Goal: Task Accomplishment & Management: Use online tool/utility

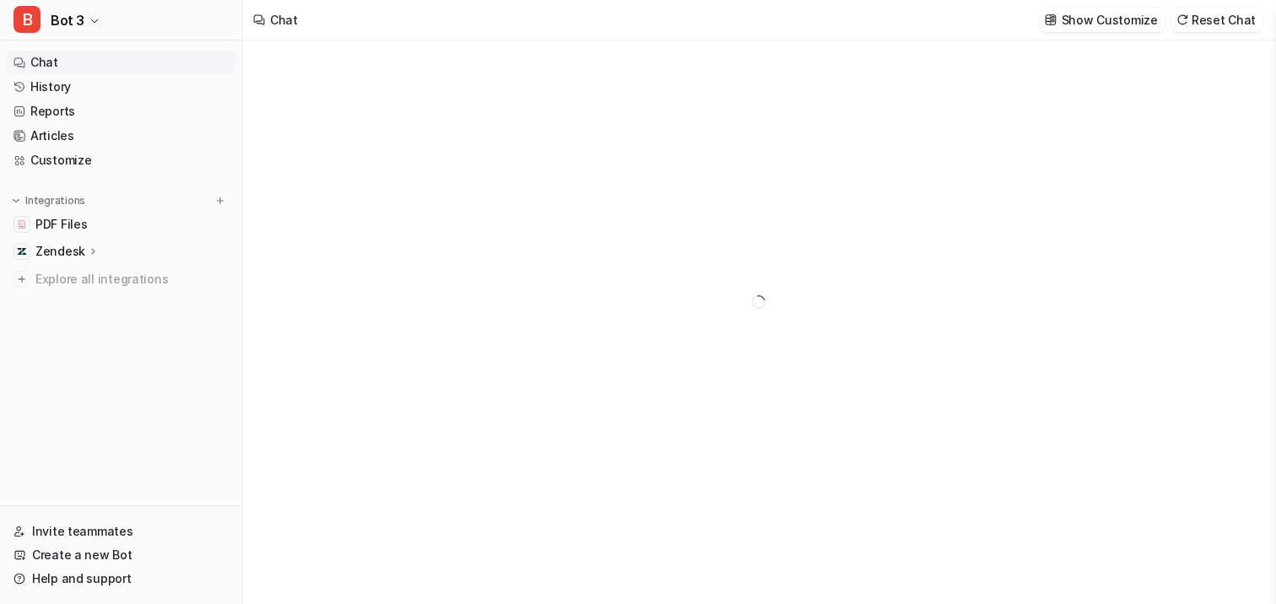
type textarea "**********"
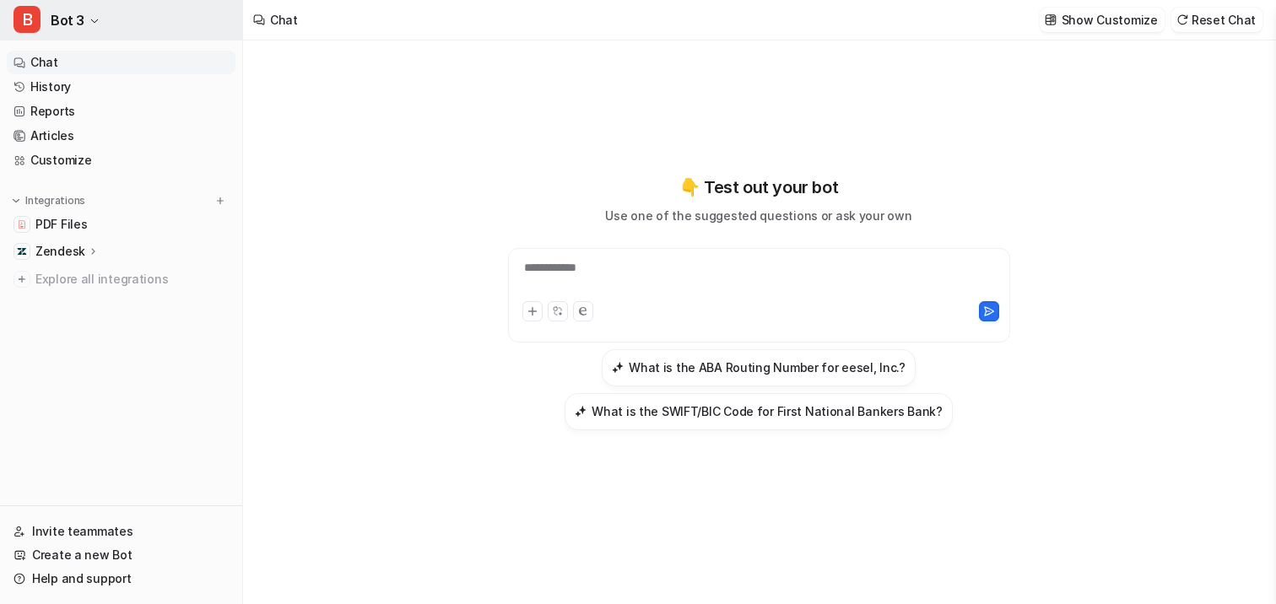
click at [73, 33] on button "B Bot 3" at bounding box center [121, 20] width 242 height 41
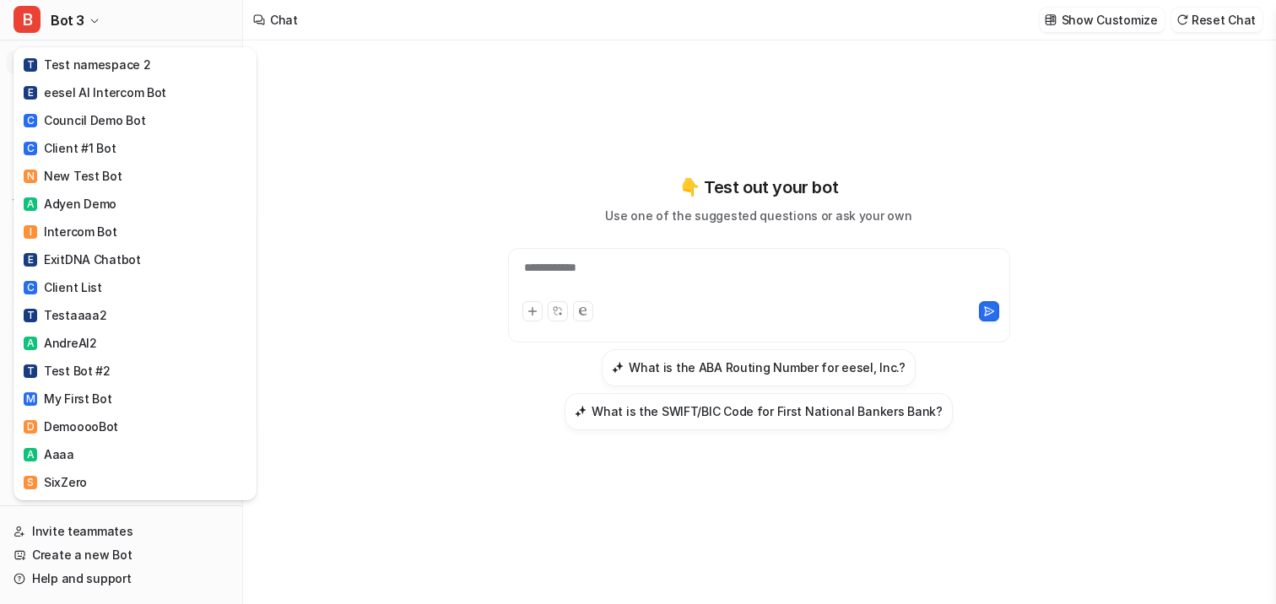
click at [402, 254] on div "B Bot 3 T Test namespace 2 E eesel AI Intercom Bot C Council Demo Bot C Client …" at bounding box center [638, 302] width 1276 height 604
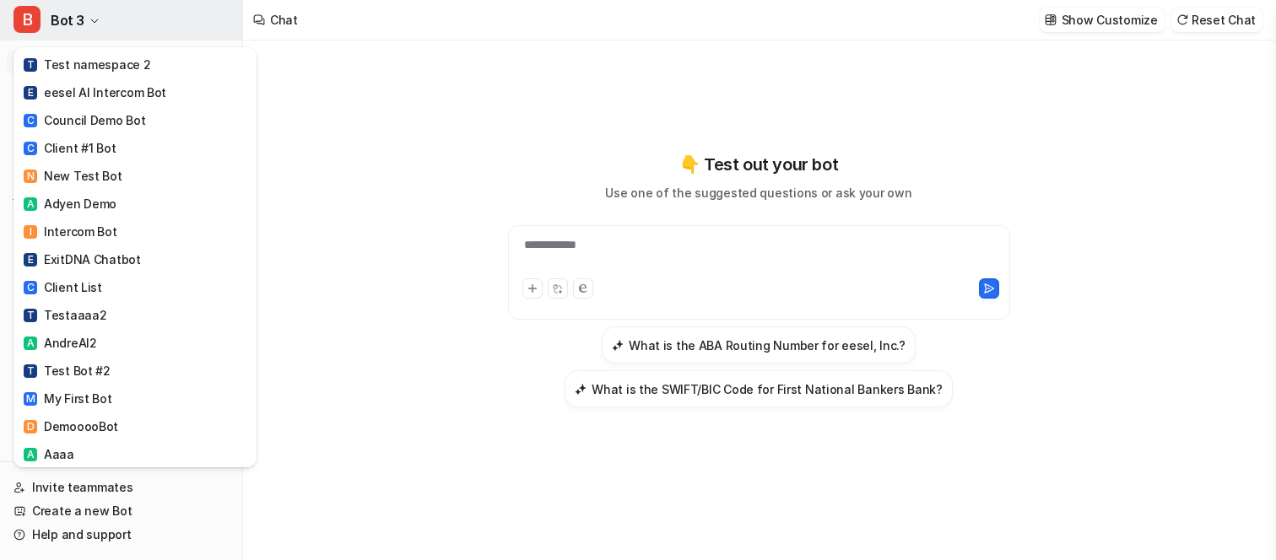
click at [52, 5] on button "B Bot 3" at bounding box center [121, 20] width 242 height 41
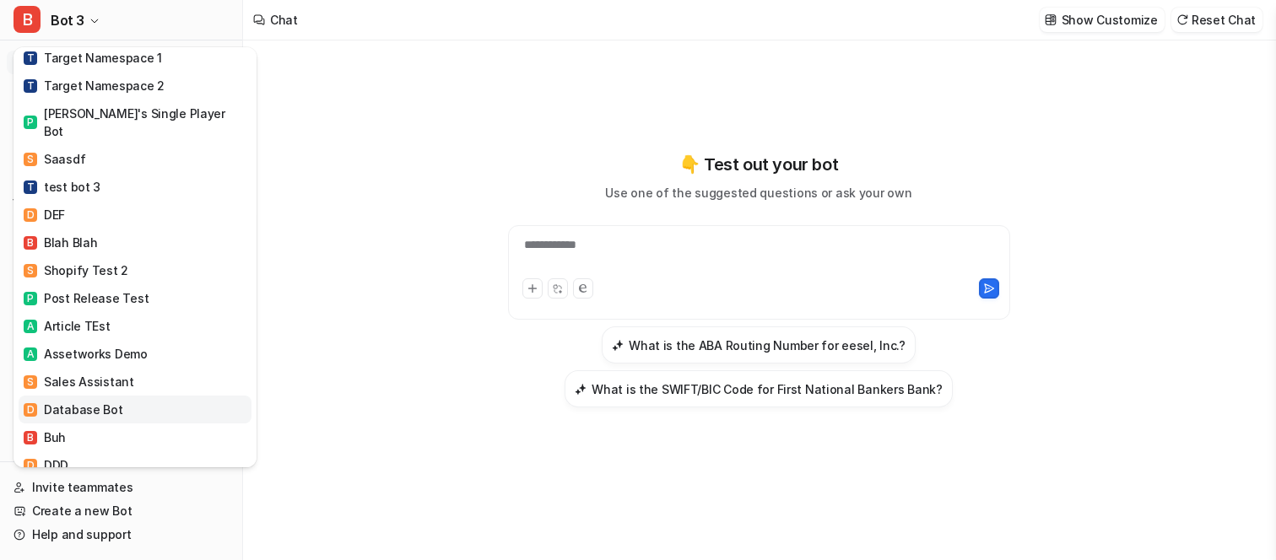
scroll to position [3138, 0]
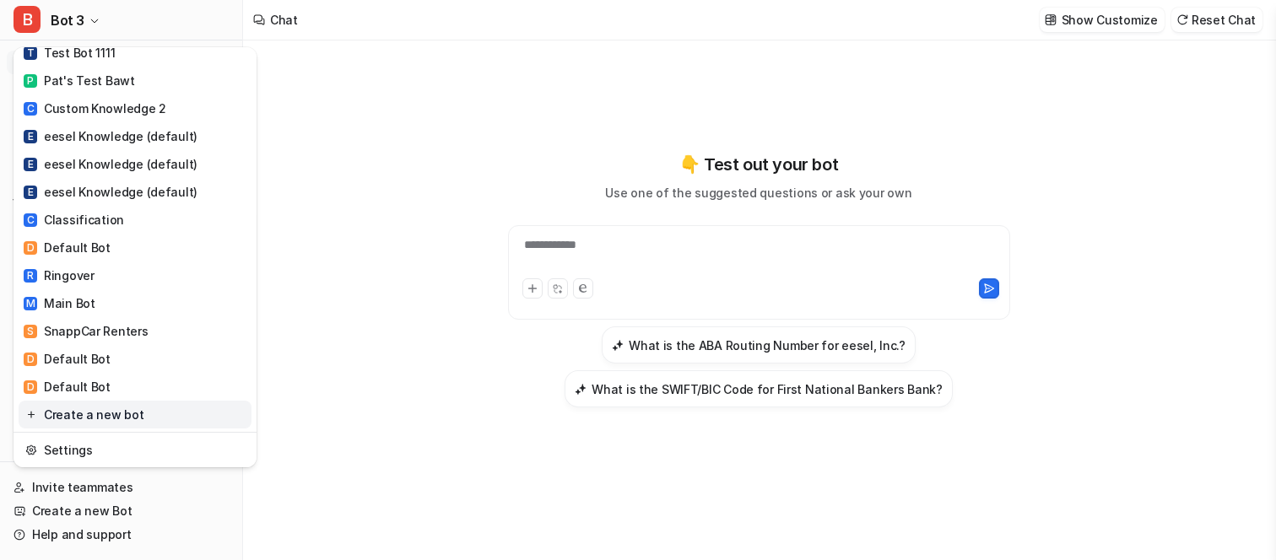
click at [95, 401] on link "Create a new bot" at bounding box center [135, 415] width 233 height 28
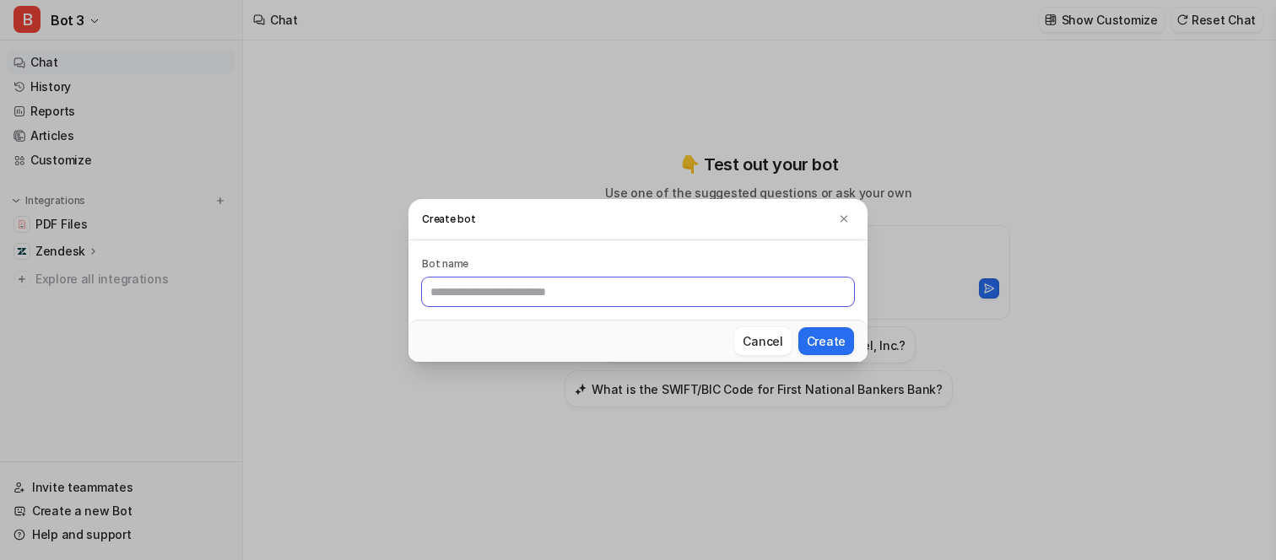
click at [630, 298] on input "text" at bounding box center [638, 292] width 432 height 29
type input "**********"
click at [798, 327] on button "Create" at bounding box center [826, 341] width 56 height 28
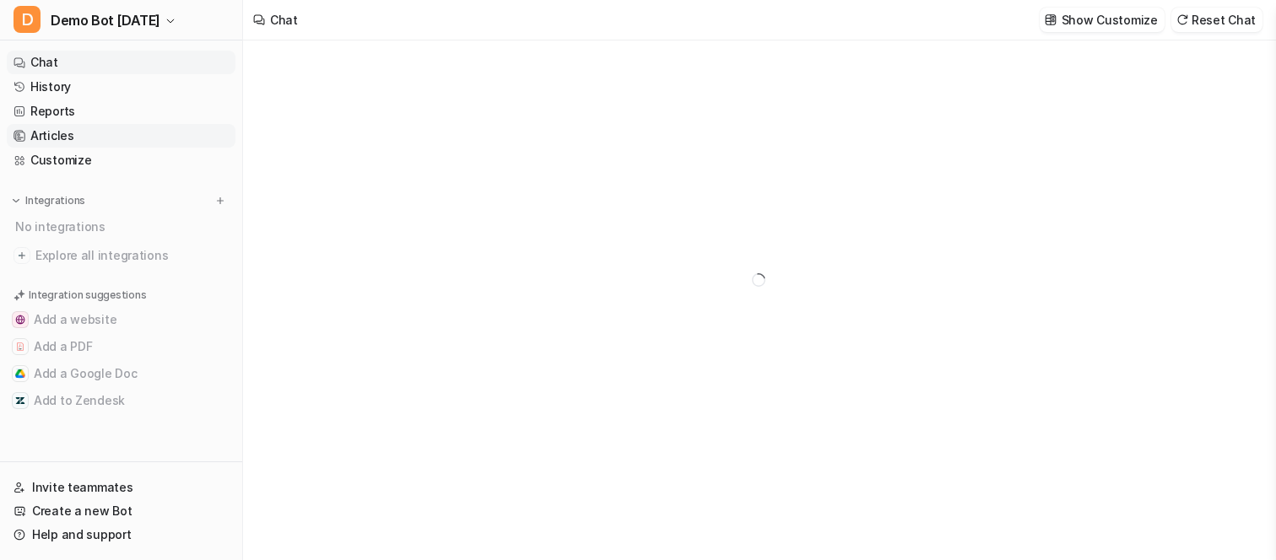
type textarea "**********"
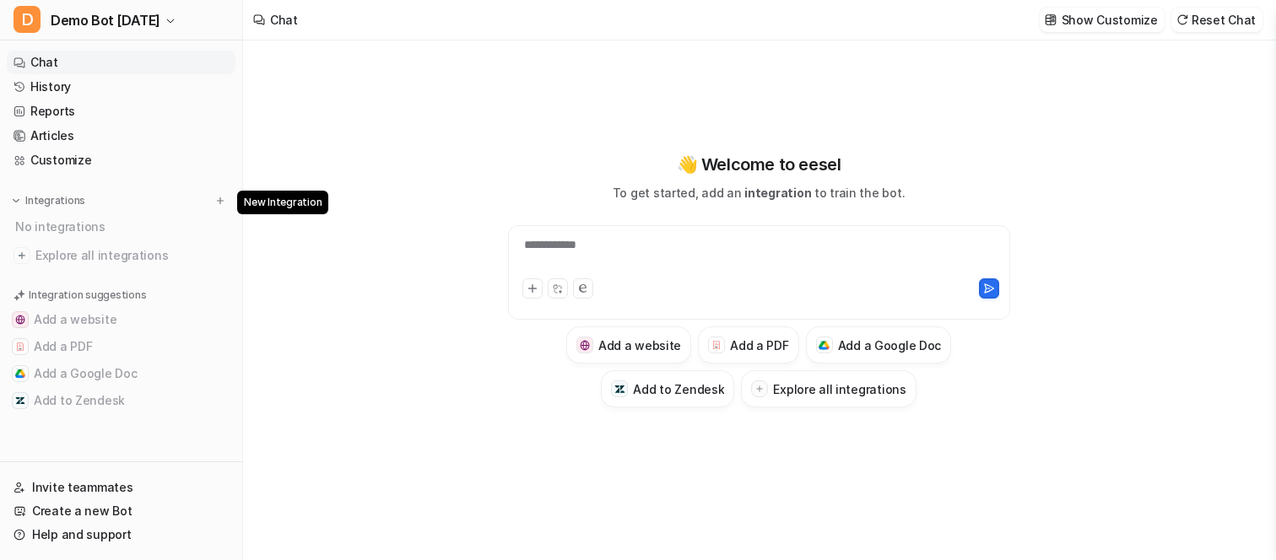
click at [216, 209] on div "Integrations No integrations Explore all integrations" at bounding box center [121, 229] width 229 height 75
click at [216, 207] on button at bounding box center [220, 200] width 17 height 17
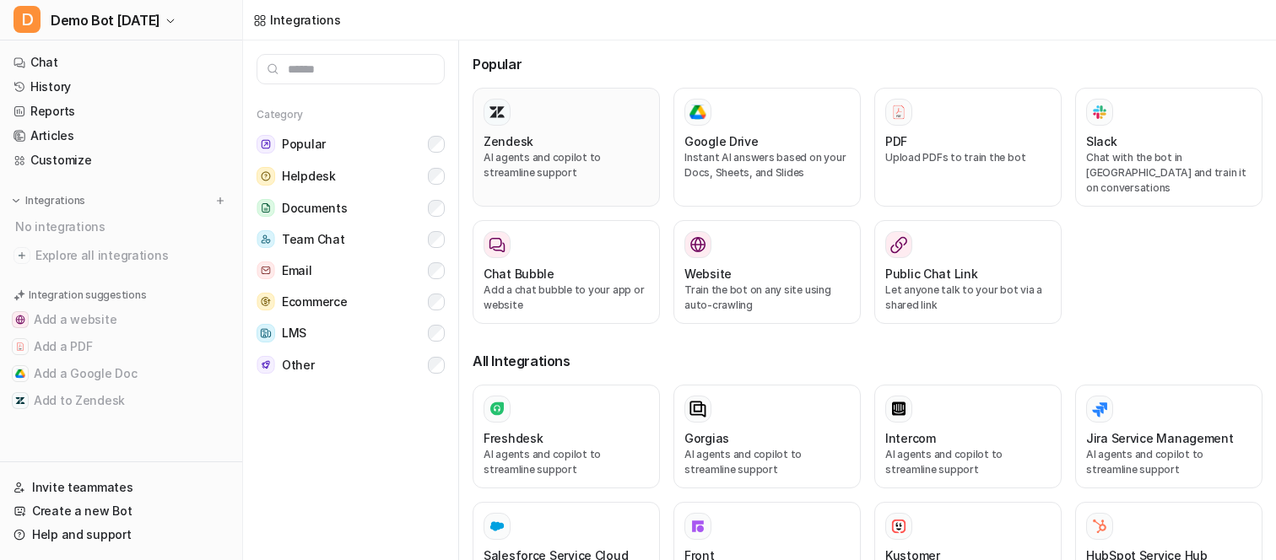
click at [547, 159] on p "AI agents and copilot to streamline support" at bounding box center [566, 165] width 165 height 30
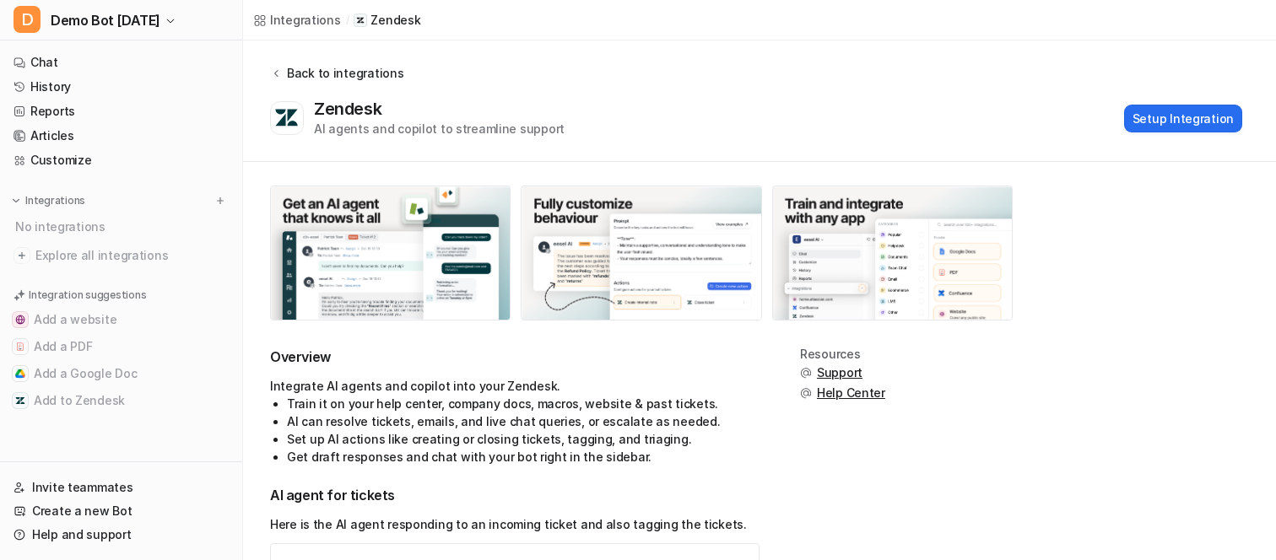
click at [343, 78] on div "Back to integrations" at bounding box center [343, 73] width 122 height 18
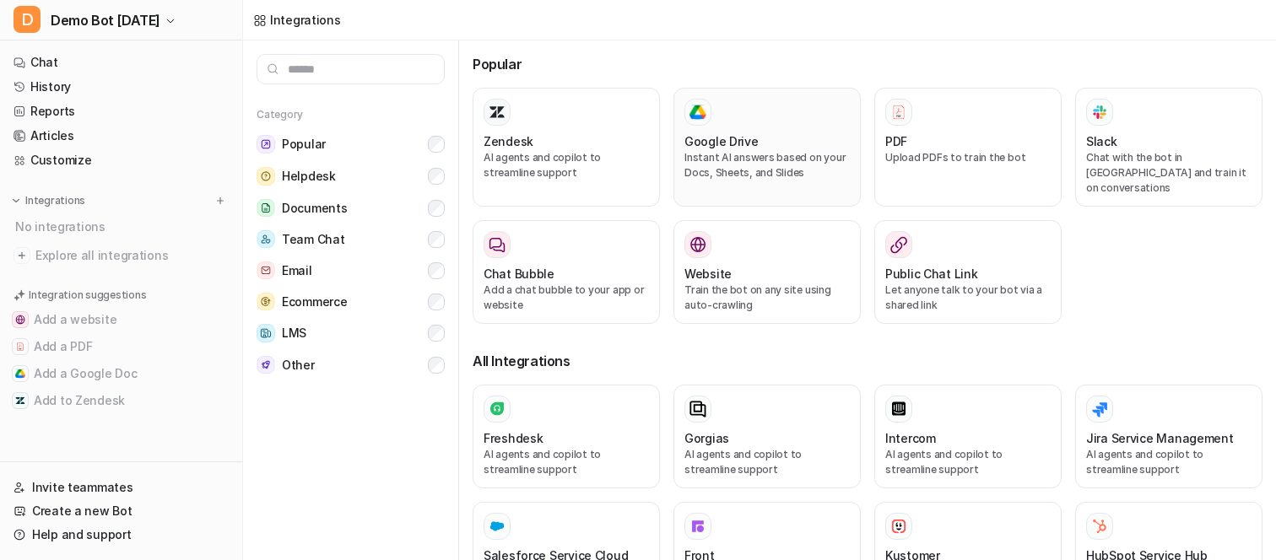
click at [730, 141] on h3 "Google Drive" at bounding box center [721, 141] width 74 height 18
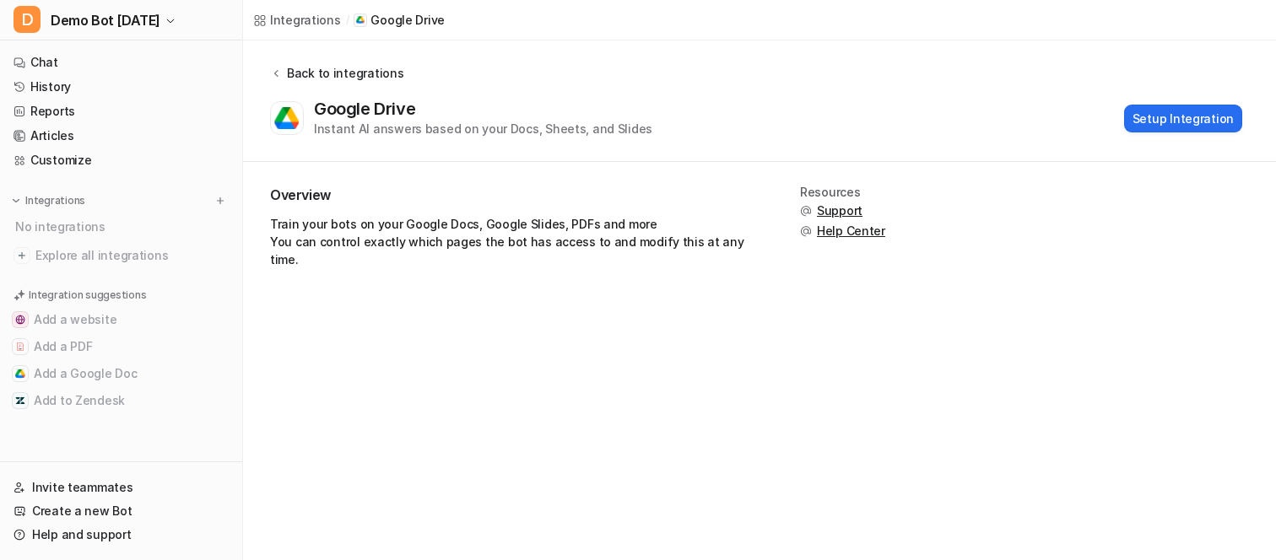
click at [332, 74] on div "Back to integrations" at bounding box center [343, 73] width 122 height 18
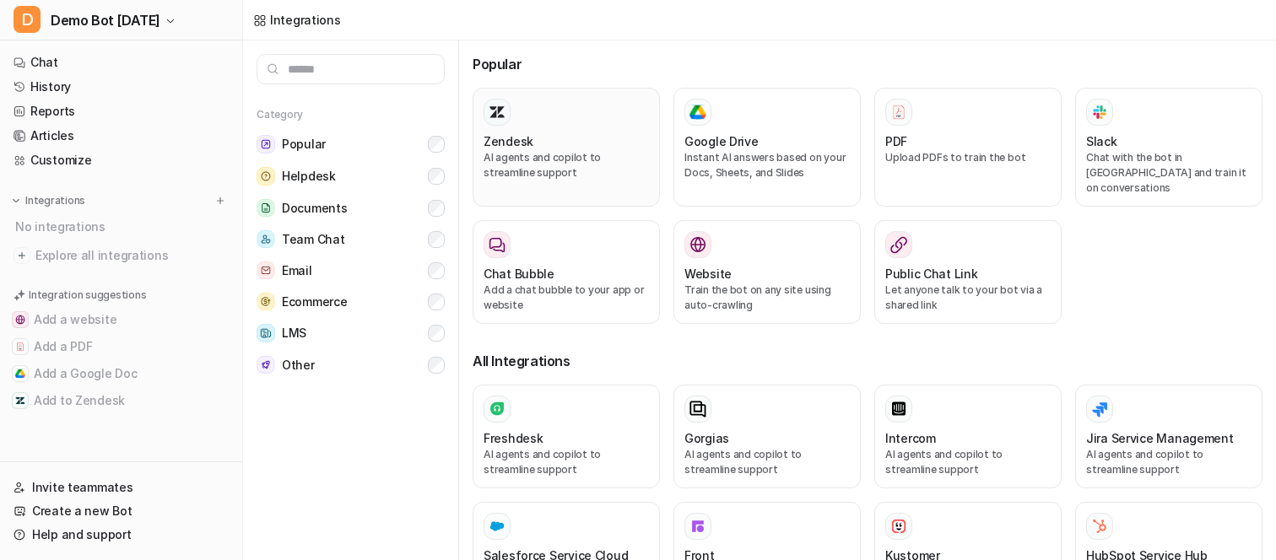
click at [532, 127] on div "Zendesk AI agents and copilot to streamline support" at bounding box center [566, 147] width 165 height 97
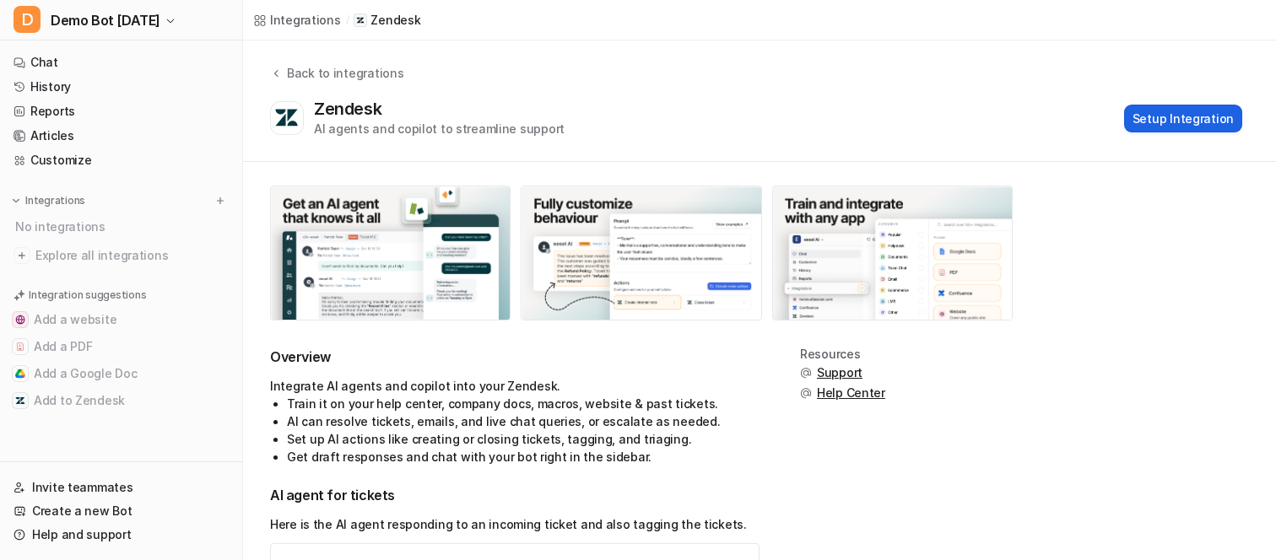
click at [1192, 117] on button "Setup Integration" at bounding box center [1183, 119] width 118 height 28
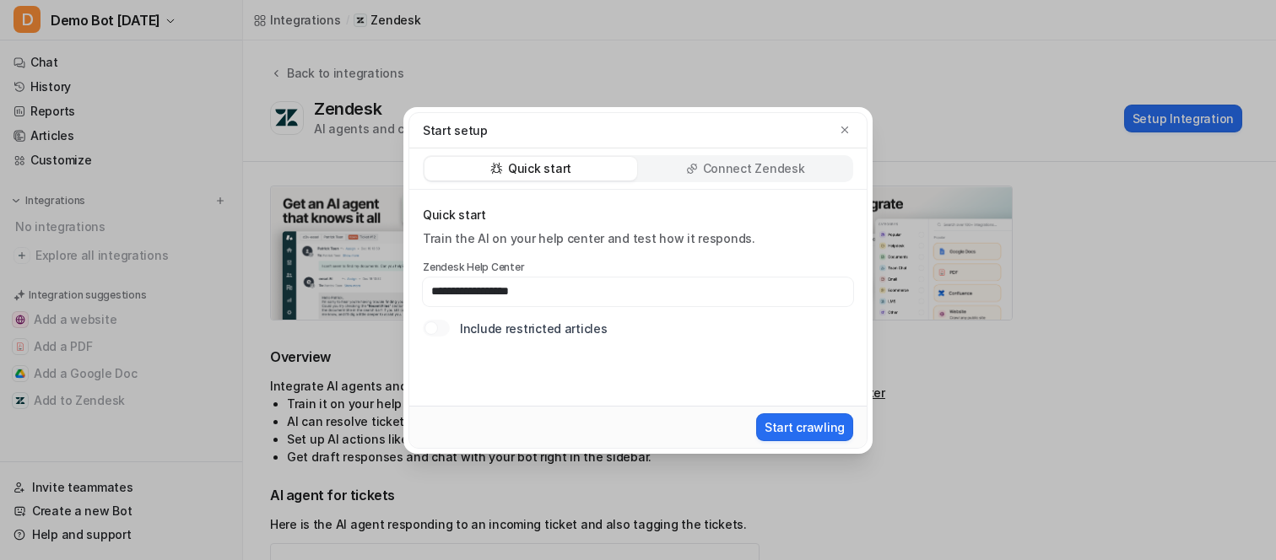
type input "**********"
click at [756, 413] on button "Start crawling" at bounding box center [804, 427] width 97 height 28
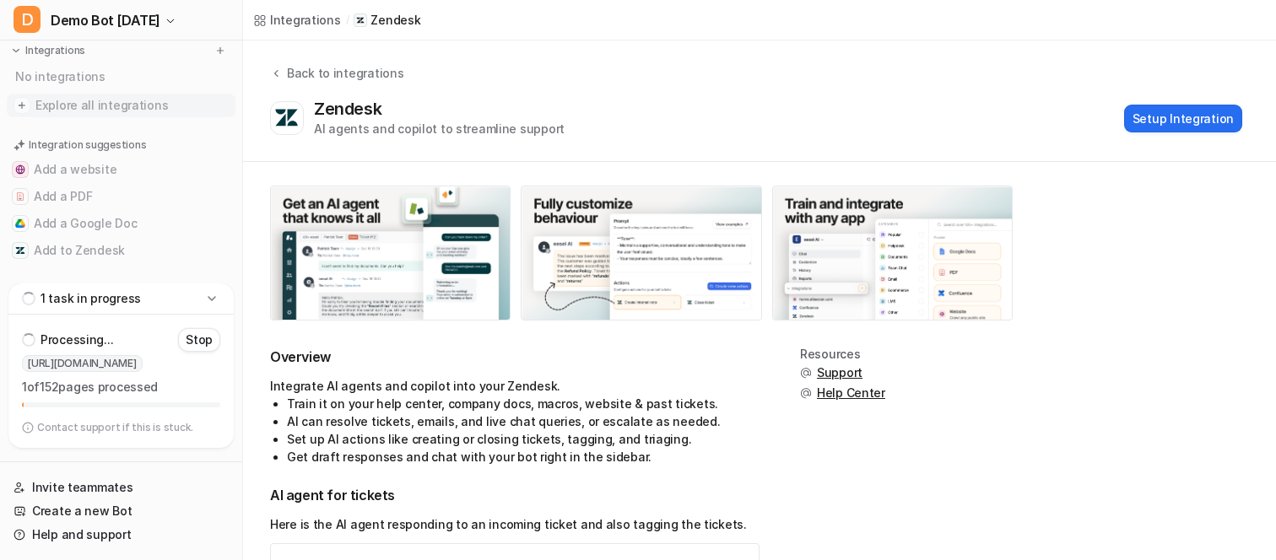
scroll to position [154, 0]
drag, startPoint x: 18, startPoint y: 387, endPoint x: 175, endPoint y: 386, distance: 157.0
click at [175, 386] on div "Processing... Stop [URL][DOMAIN_NAME] 1 of 152 pages processed Contact support …" at bounding box center [120, 381] width 225 height 133
click at [175, 386] on p "1 of 152 pages processed" at bounding box center [121, 387] width 198 height 17
